Goal: Task Accomplishment & Management: Use online tool/utility

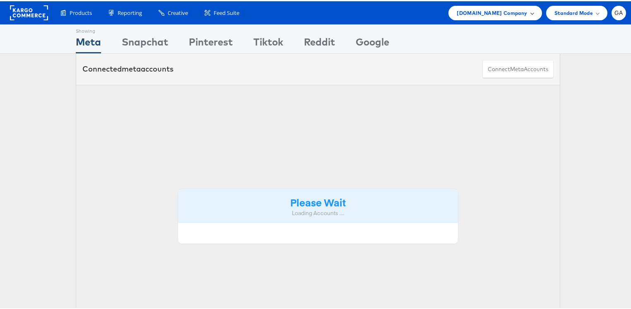
click at [516, 12] on span "Cars.com Company" at bounding box center [491, 11] width 70 height 9
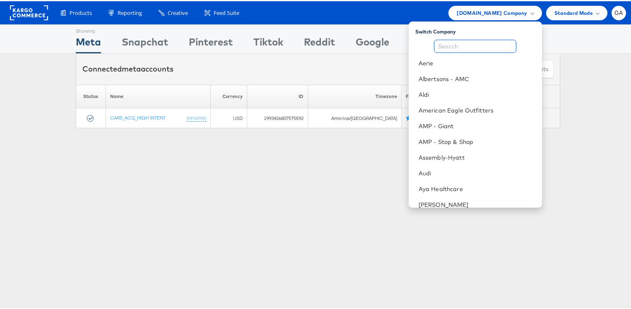
click at [468, 47] on input "text" at bounding box center [475, 44] width 82 height 13
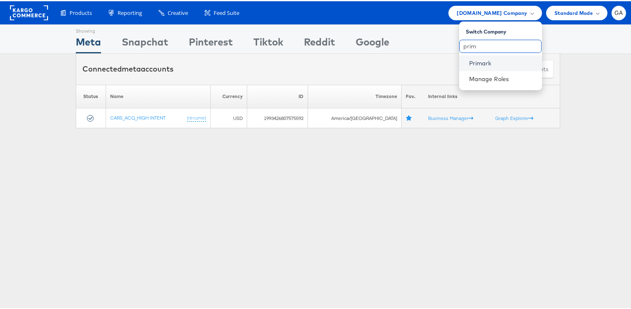
type input "prim"
click at [475, 60] on link "Primark" at bounding box center [502, 62] width 66 height 8
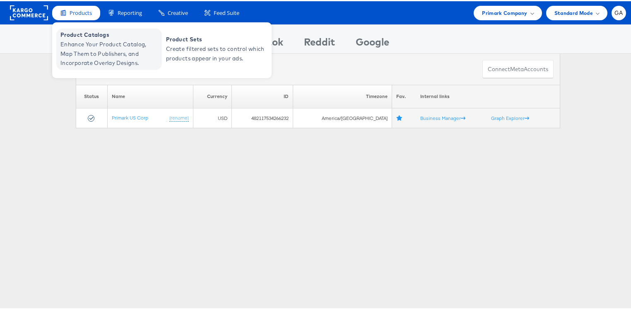
click at [77, 55] on span "Enhance Your Product Catalog, Map Them to Publishers, and Incorporate Overlay D…" at bounding box center [109, 52] width 99 height 28
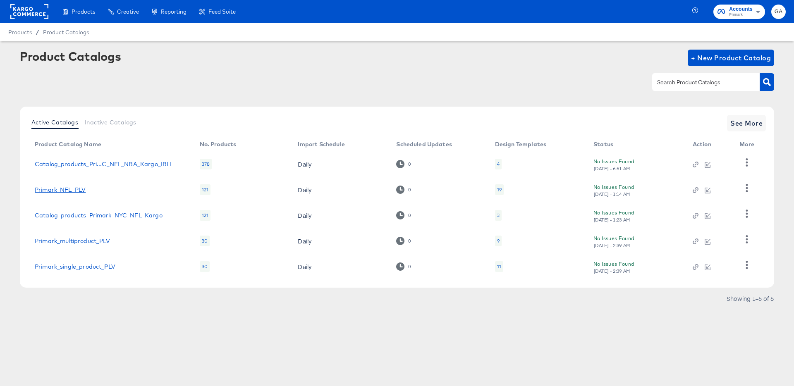
click at [63, 189] on link "Primark_NFL_PLV" at bounding box center [60, 190] width 51 height 7
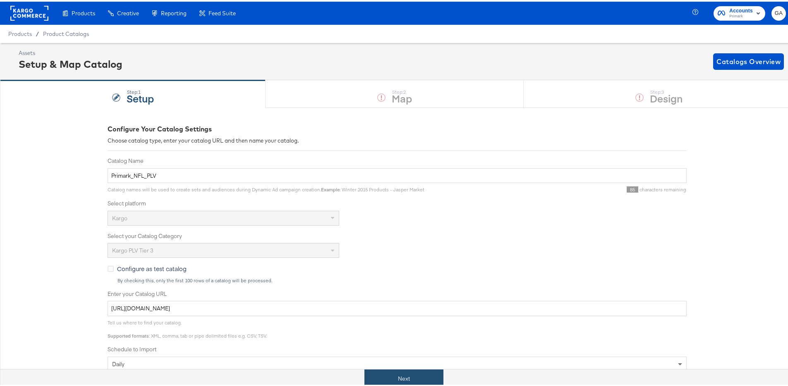
click at [401, 370] on button "Next" at bounding box center [404, 377] width 79 height 19
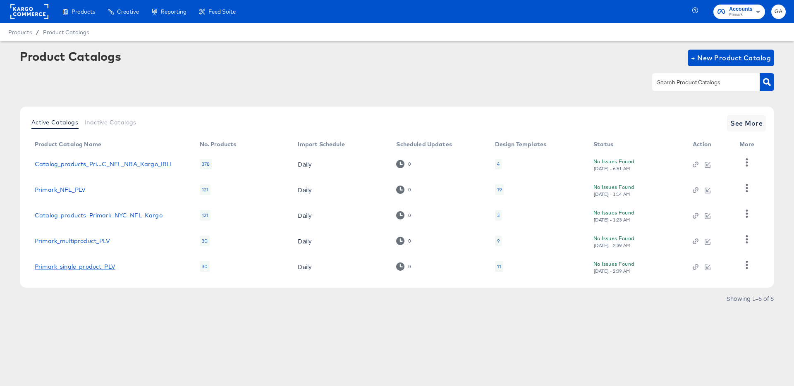
click at [95, 266] on link "Primark_single_product_PLV" at bounding box center [75, 267] width 81 height 7
click at [57, 241] on link "Primark_multiproduct_PLV" at bounding box center [73, 241] width 76 height 7
